Goal: Use online tool/utility

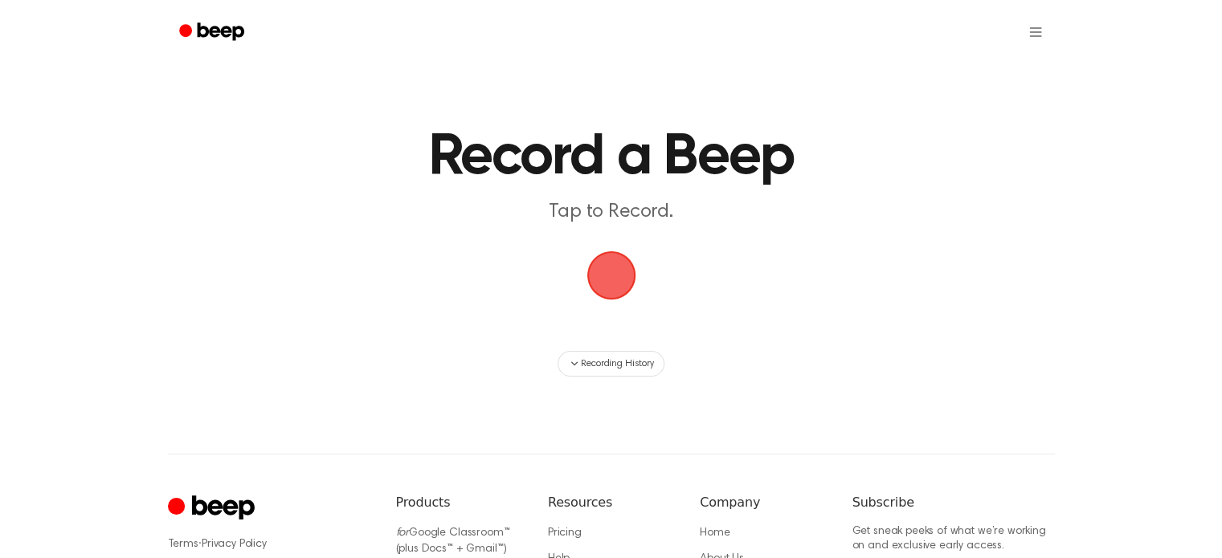
click at [609, 284] on span "button" at bounding box center [611, 275] width 45 height 45
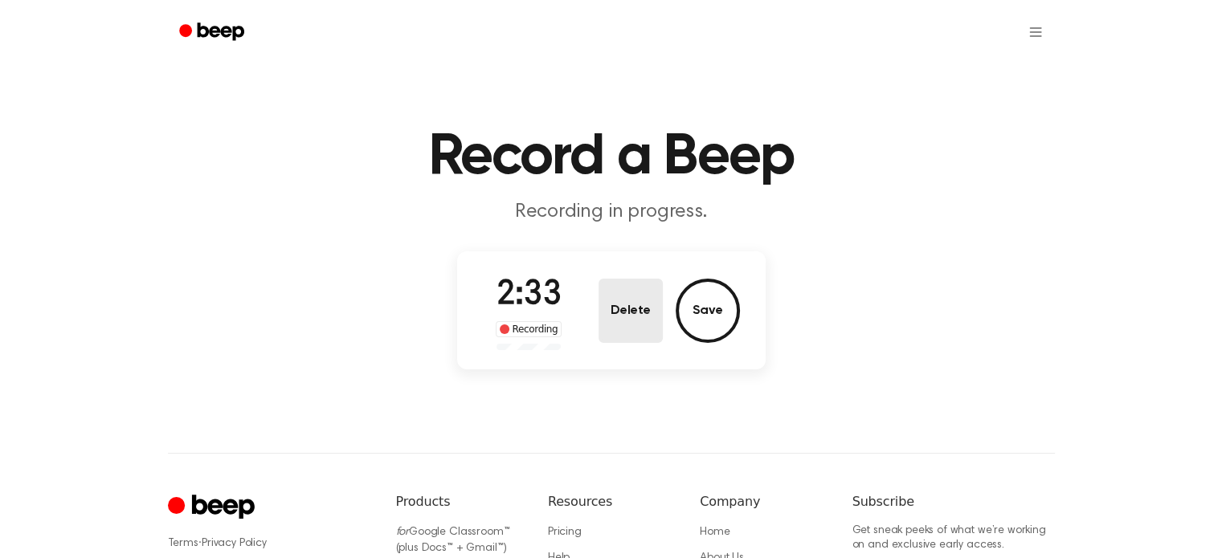
click at [655, 314] on button "Delete" at bounding box center [631, 311] width 64 height 64
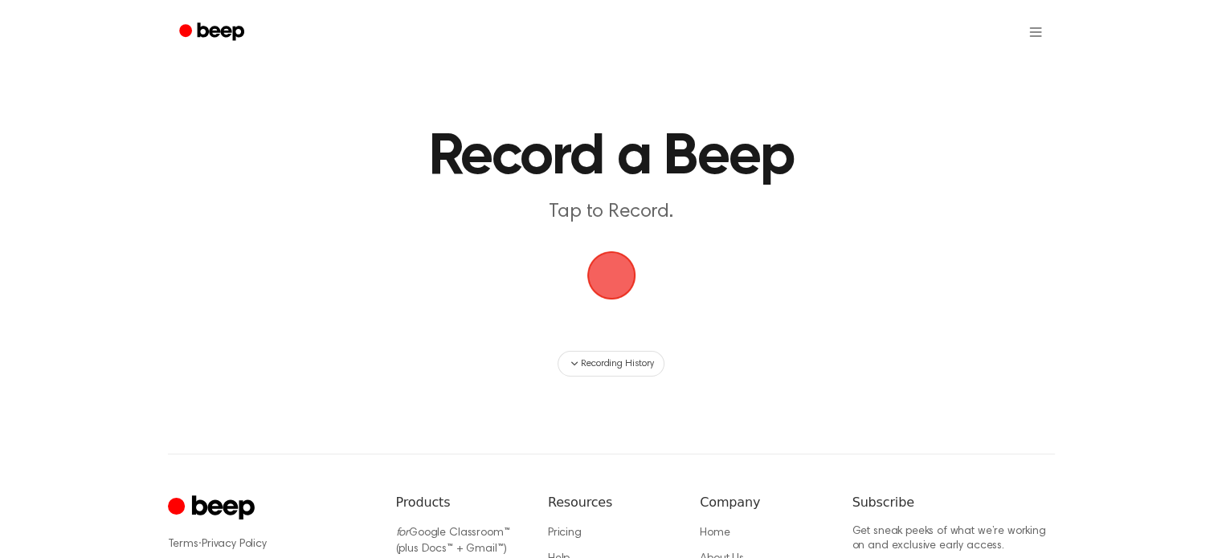
click at [620, 280] on span "button" at bounding box center [612, 276] width 58 height 58
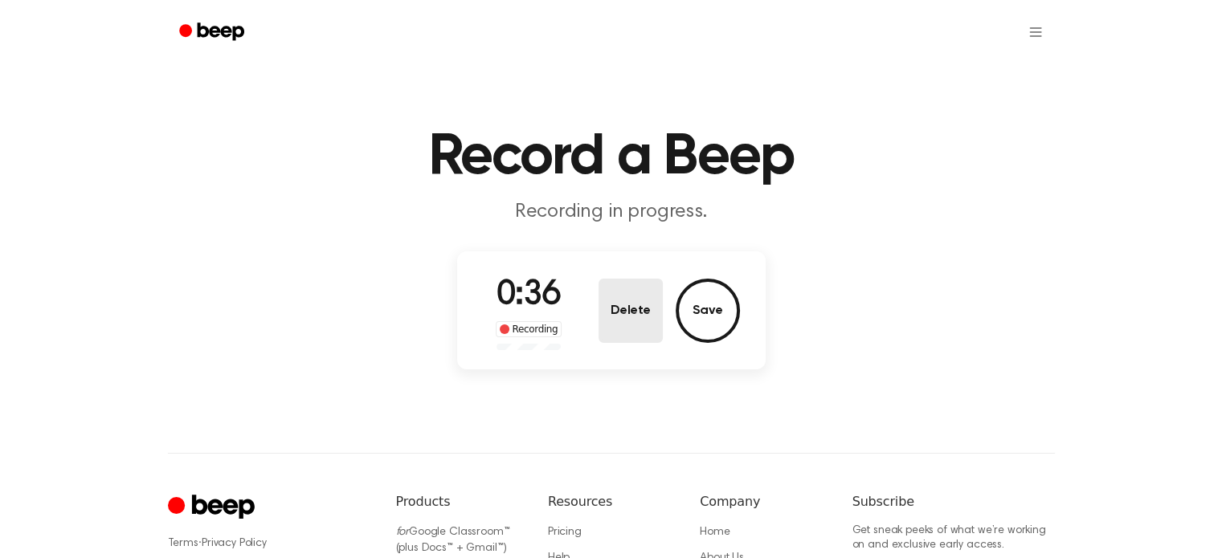
click at [640, 327] on button "Delete" at bounding box center [631, 311] width 64 height 64
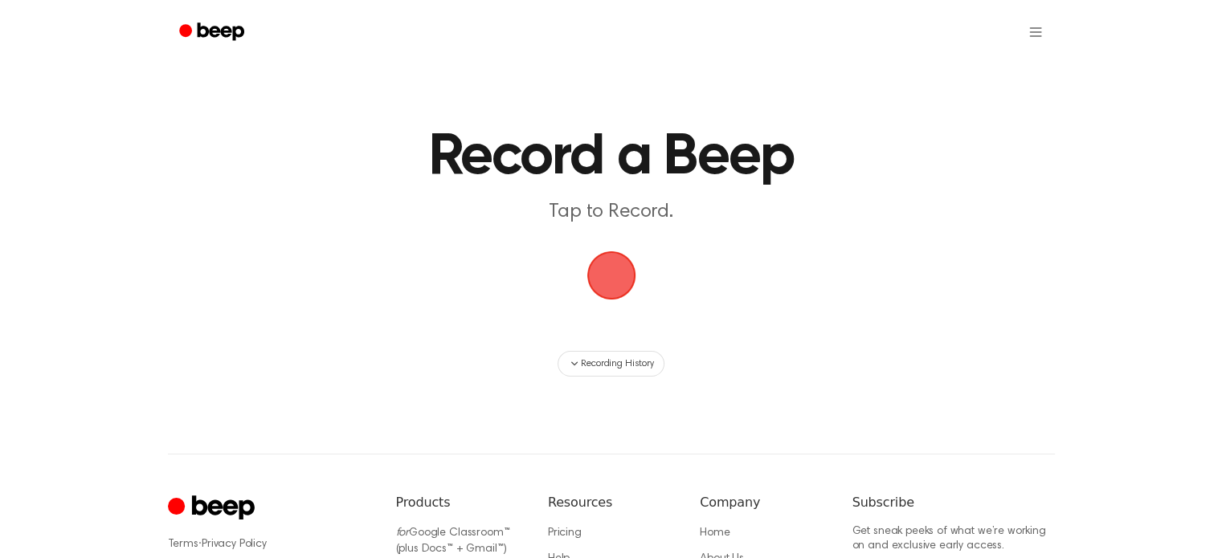
click at [596, 280] on span "button" at bounding box center [610, 275] width 59 height 59
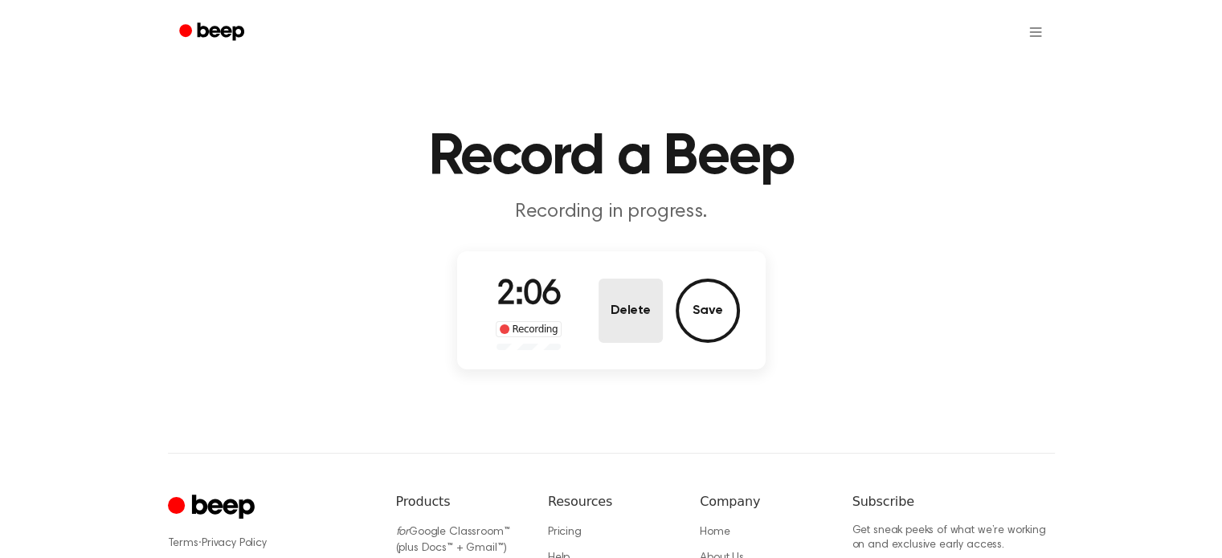
click at [630, 317] on button "Delete" at bounding box center [631, 311] width 64 height 64
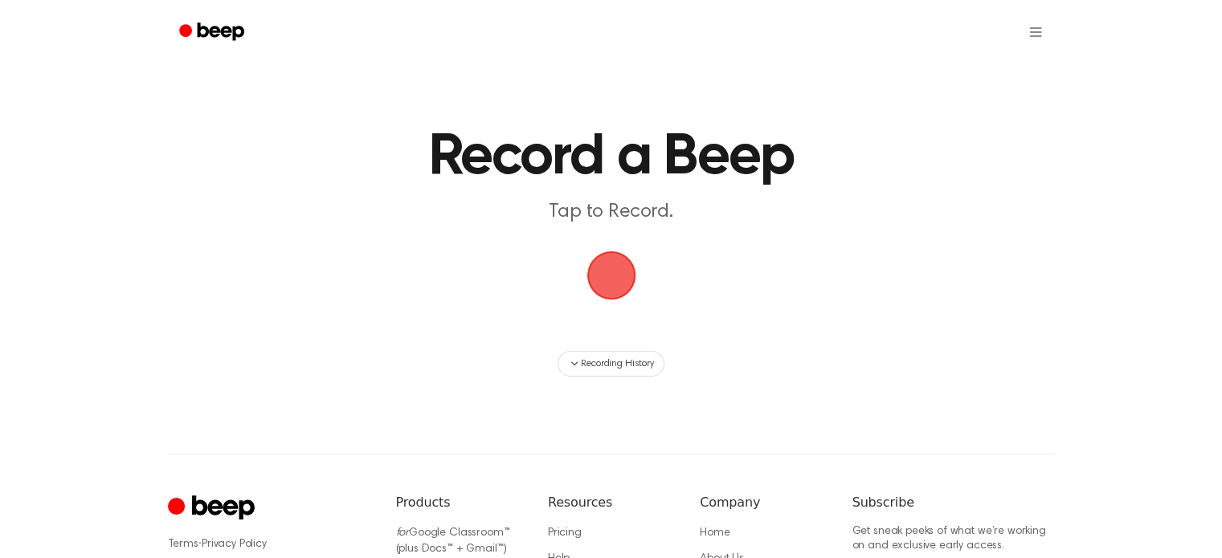
click at [611, 279] on span "button" at bounding box center [611, 276] width 49 height 49
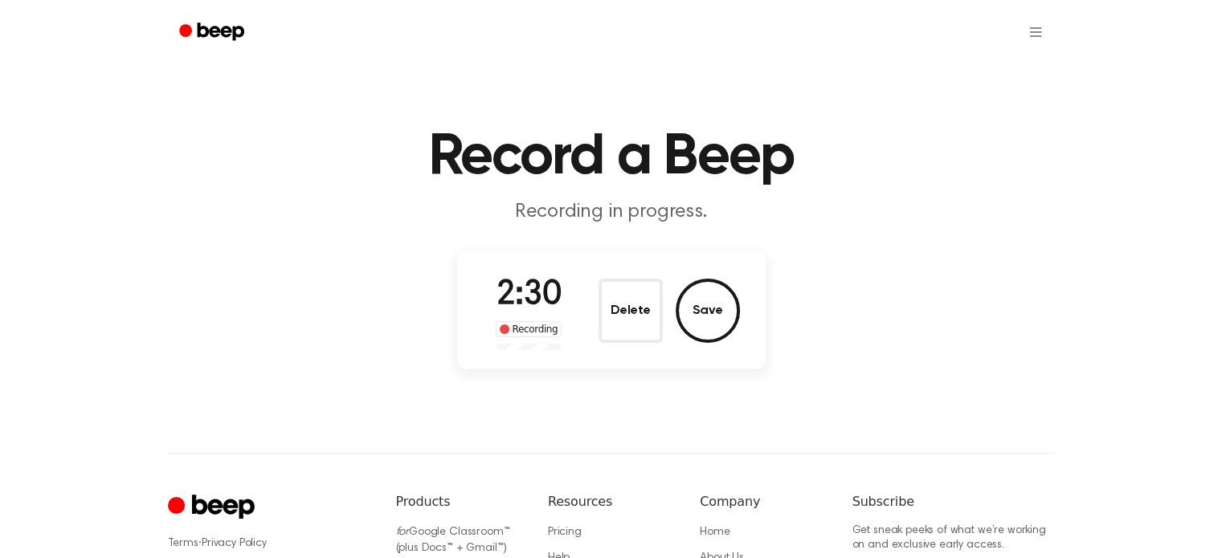
click at [717, 309] on button "Save" at bounding box center [708, 311] width 64 height 64
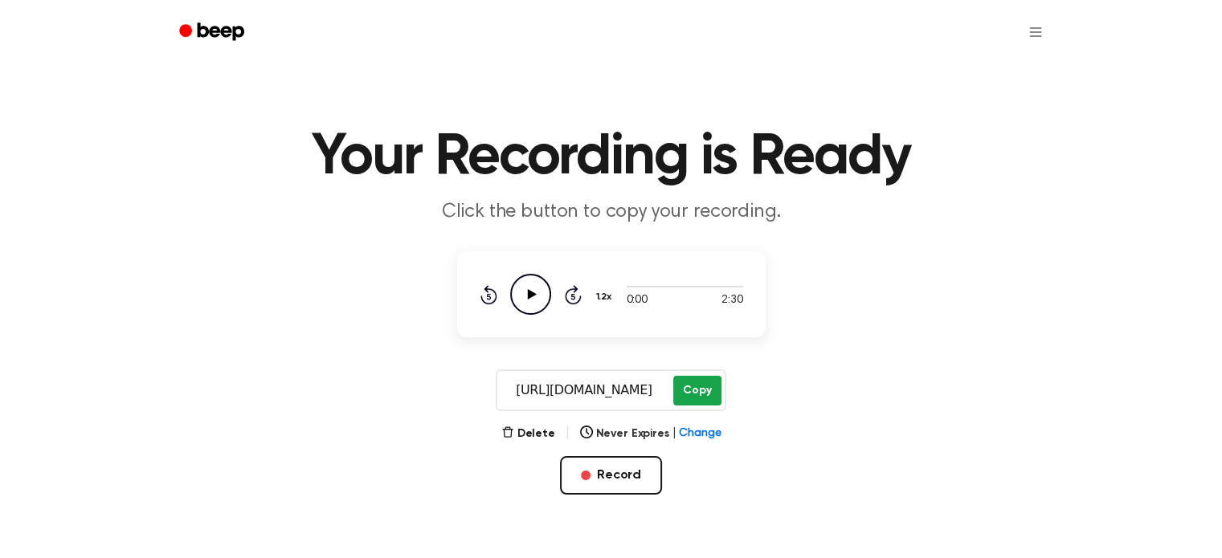
click at [684, 399] on button "Copy" at bounding box center [696, 391] width 47 height 30
